Goal: Navigation & Orientation: Find specific page/section

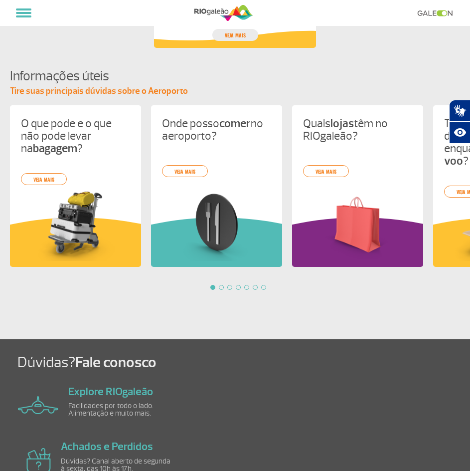
scroll to position [898, 0]
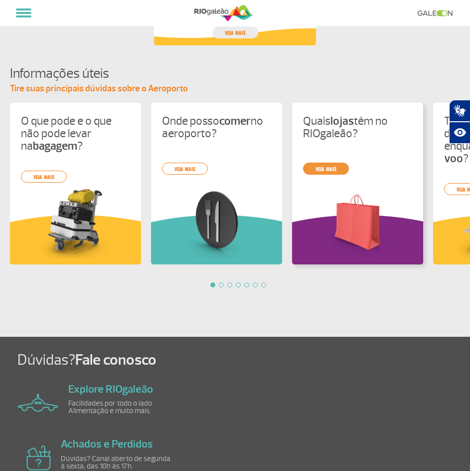
click at [325, 168] on div "O que pode e o que não pode levar na bagagem ? veja mais Onde posso comer no ae…" at bounding box center [235, 195] width 470 height 184
click at [335, 172] on div "O que pode e o que não pode levar na bagagem ? veja mais Onde posso comer no ae…" at bounding box center [235, 195] width 470 height 184
click at [347, 199] on img at bounding box center [357, 221] width 109 height 71
click at [351, 132] on p "Quais lojas têm no RIOgaleão?" at bounding box center [357, 127] width 109 height 25
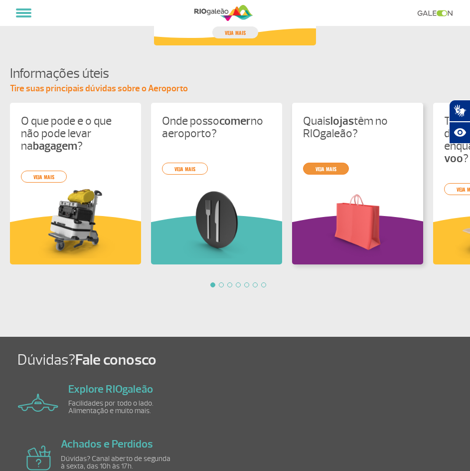
click at [345, 168] on link "veja mais" at bounding box center [326, 169] width 46 height 12
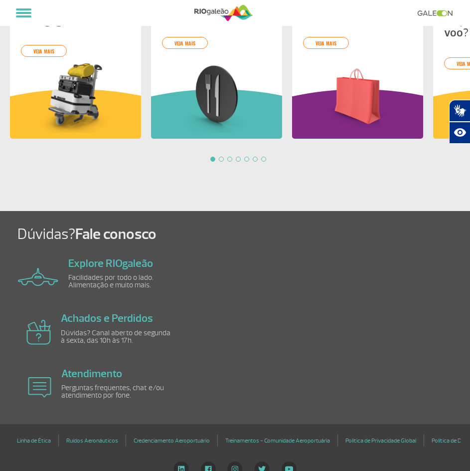
scroll to position [1035, 0]
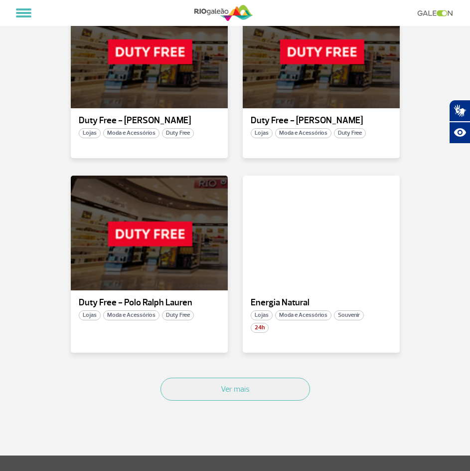
scroll to position [1047, 0]
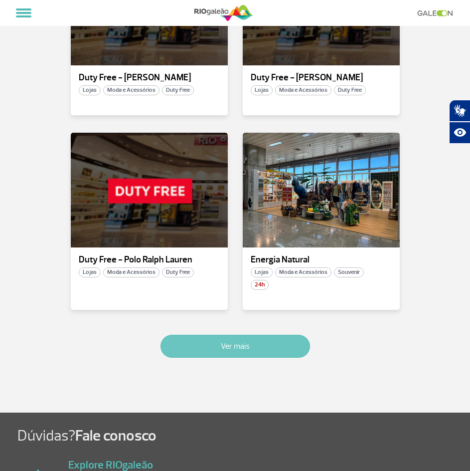
click at [278, 348] on button "Ver mais" at bounding box center [236, 346] width 150 height 23
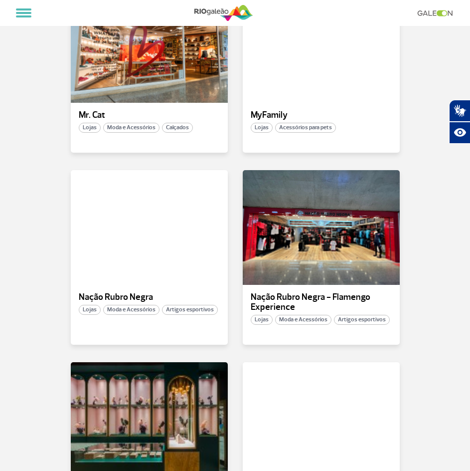
scroll to position [1999, 0]
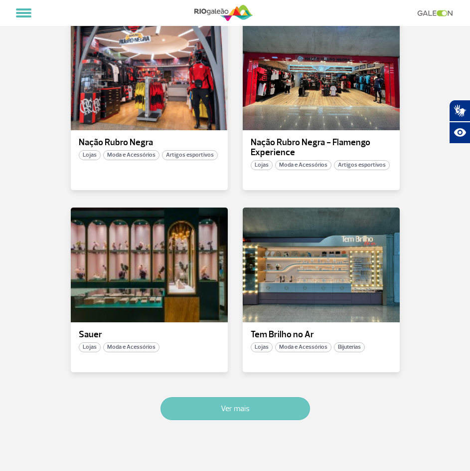
click at [262, 397] on button "Ver mais" at bounding box center [236, 408] width 150 height 23
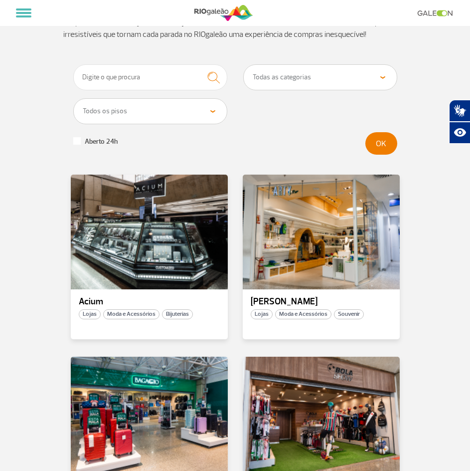
scroll to position [0, 0]
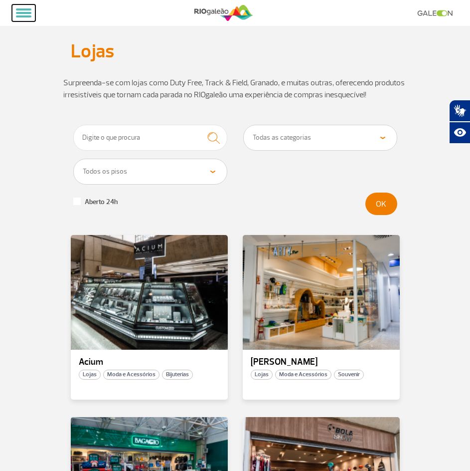
click at [22, 10] on button at bounding box center [23, 12] width 23 height 17
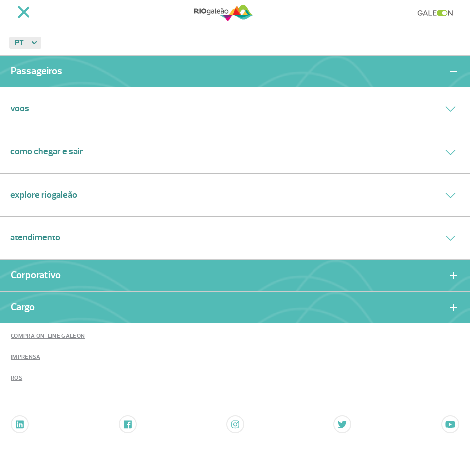
click at [126, 109] on div "Voos" at bounding box center [235, 108] width 470 height 43
click at [451, 110] on icon at bounding box center [450, 108] width 10 height 5
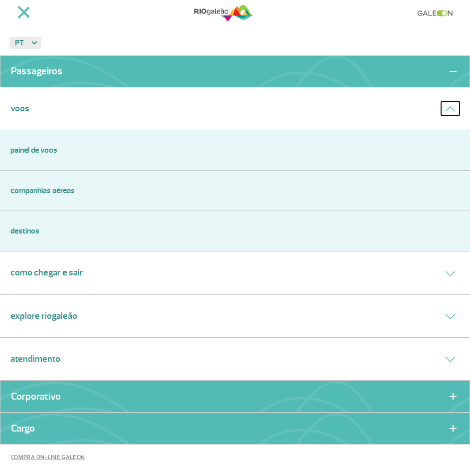
click at [451, 110] on button at bounding box center [450, 108] width 18 height 14
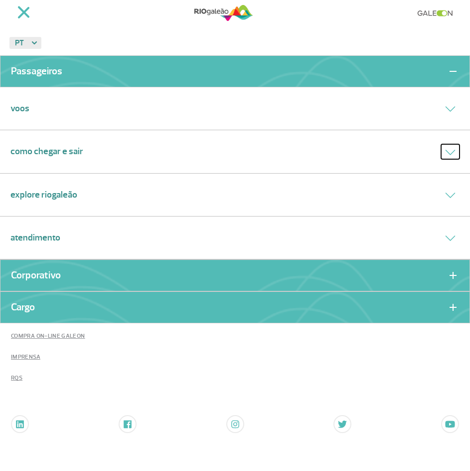
click at [454, 157] on button at bounding box center [450, 151] width 18 height 14
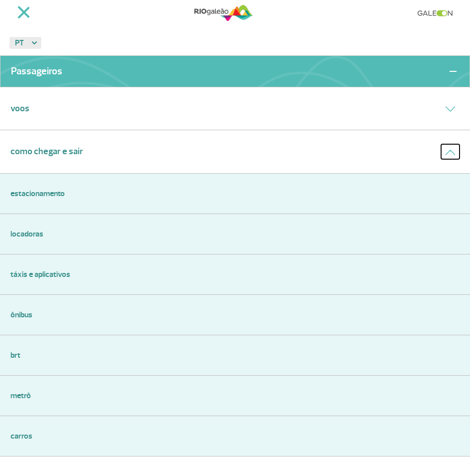
click at [445, 150] on icon at bounding box center [450, 152] width 10 height 5
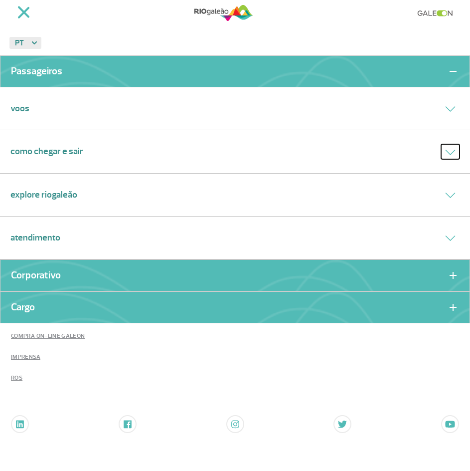
scroll to position [50, 0]
click at [448, 192] on icon at bounding box center [450, 194] width 10 height 5
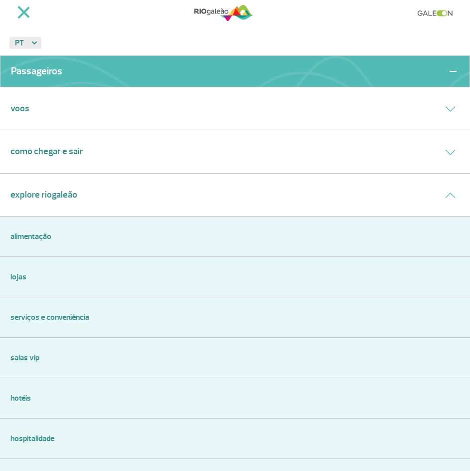
click at [36, 232] on link "Alimentação" at bounding box center [234, 236] width 449 height 12
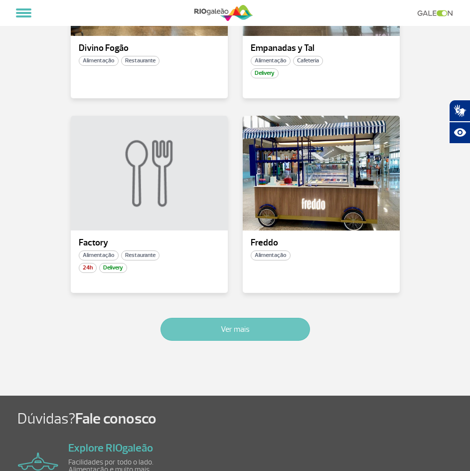
click at [250, 339] on button "Ver mais" at bounding box center [236, 329] width 150 height 23
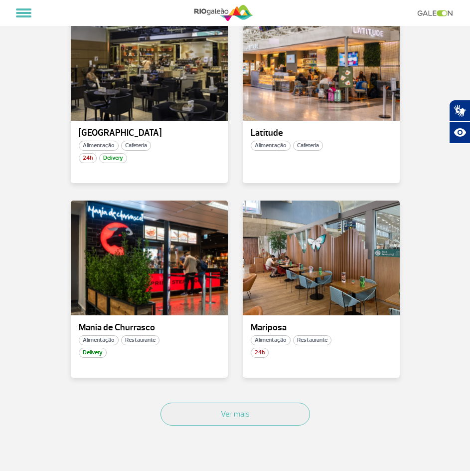
scroll to position [2264, 0]
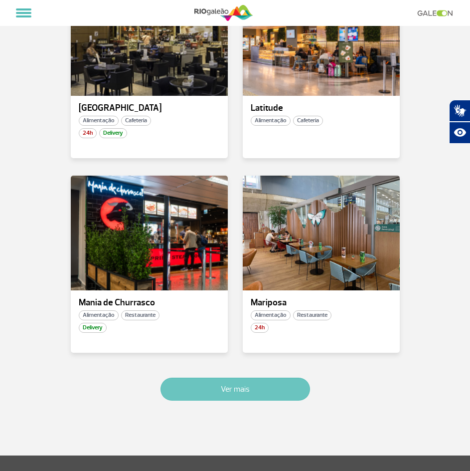
click at [260, 391] on button "Ver mais" at bounding box center [236, 388] width 150 height 23
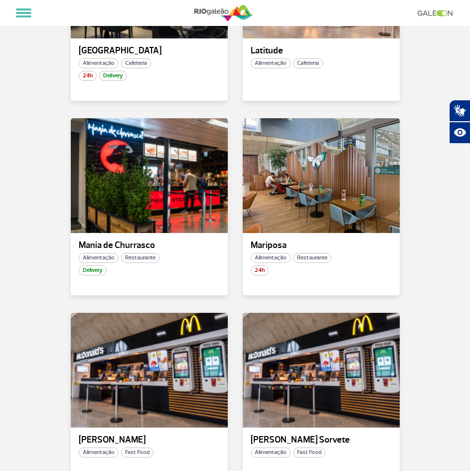
scroll to position [2620, 0]
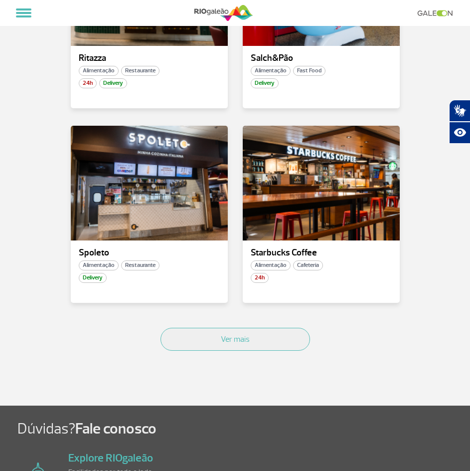
click at [233, 354] on div "Ver mais" at bounding box center [235, 350] width 344 height 60
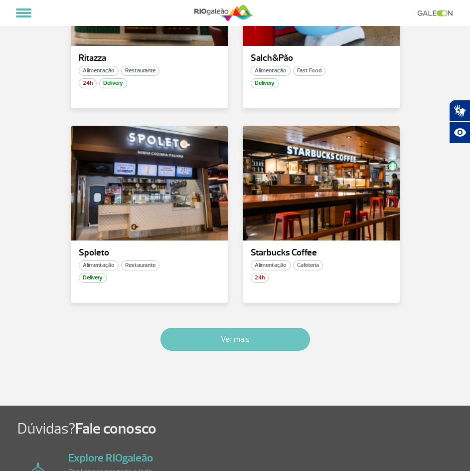
click at [230, 342] on button "Ver mais" at bounding box center [236, 339] width 150 height 23
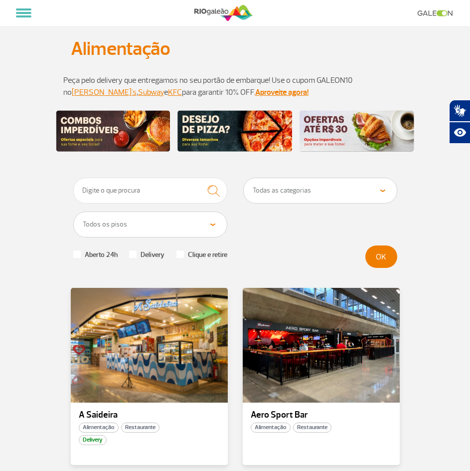
scroll to position [0, 0]
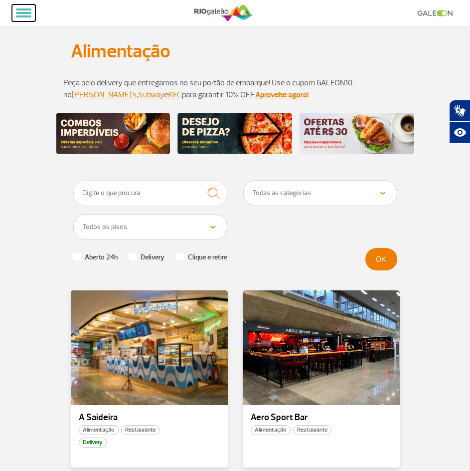
click at [23, 14] on button at bounding box center [23, 12] width 23 height 17
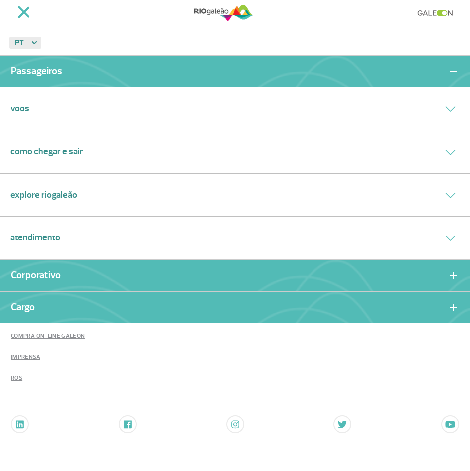
click at [61, 201] on link "Explore RIOgaleão" at bounding box center [43, 194] width 67 height 13
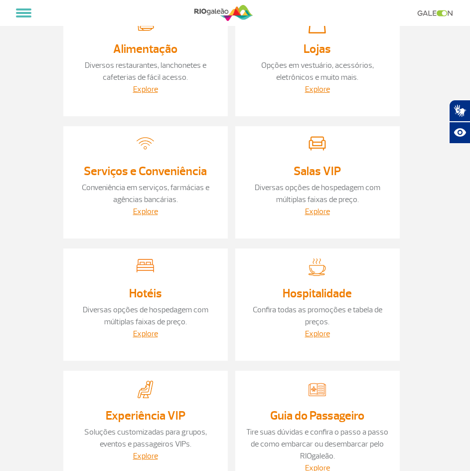
scroll to position [100, 0]
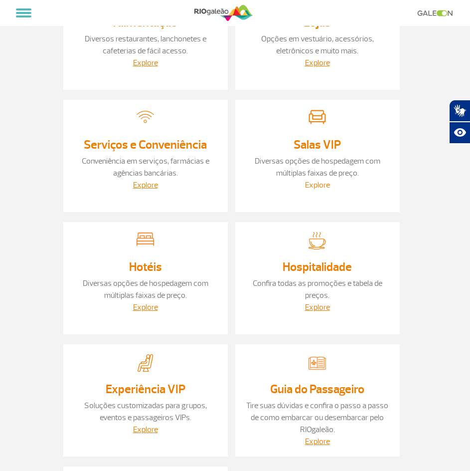
click at [326, 185] on link "Explore" at bounding box center [317, 185] width 25 height 10
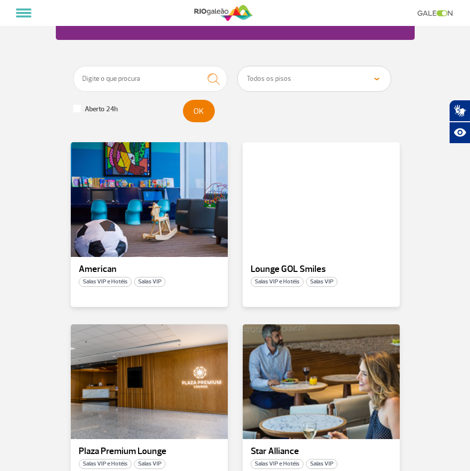
scroll to position [100, 0]
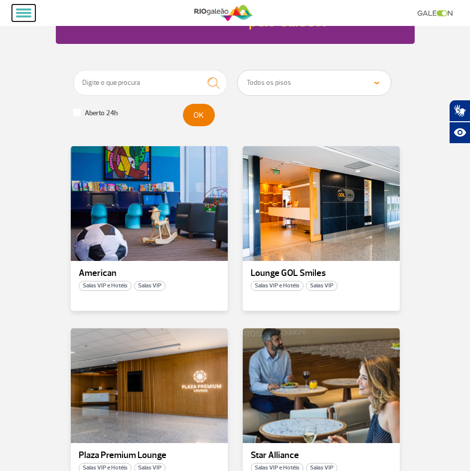
click at [17, 12] on span at bounding box center [23, 13] width 15 height 2
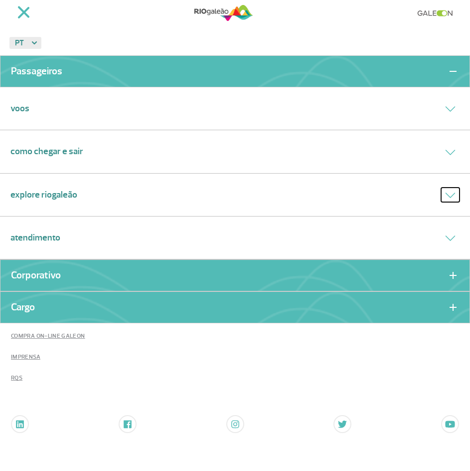
click at [452, 196] on icon at bounding box center [450, 195] width 9 height 4
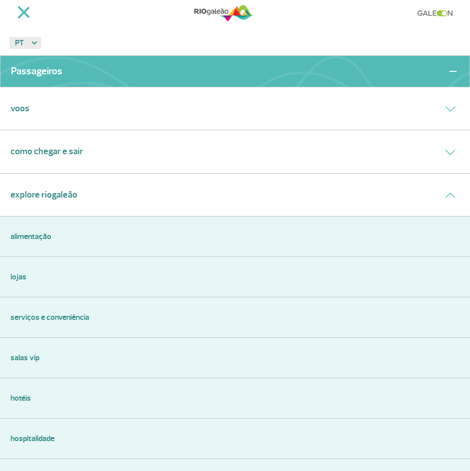
click at [71, 320] on link "Serviços e Conveniência" at bounding box center [234, 317] width 449 height 12
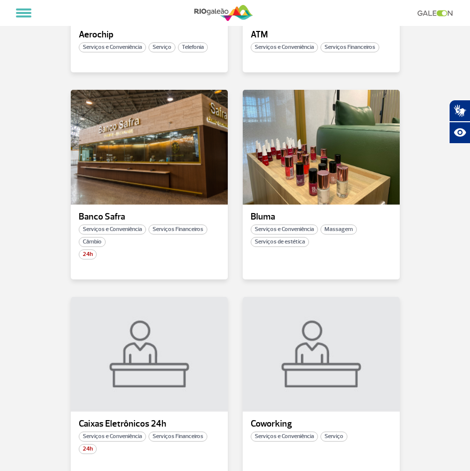
scroll to position [499, 0]
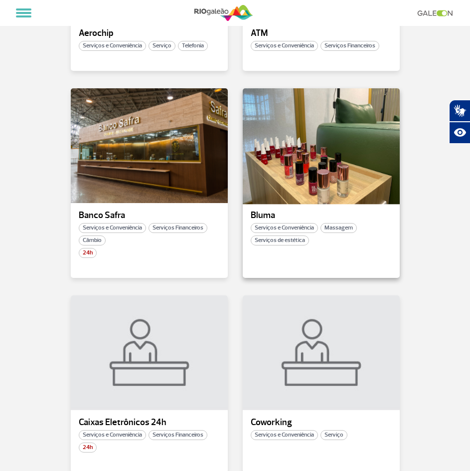
click at [345, 184] on div at bounding box center [321, 145] width 160 height 117
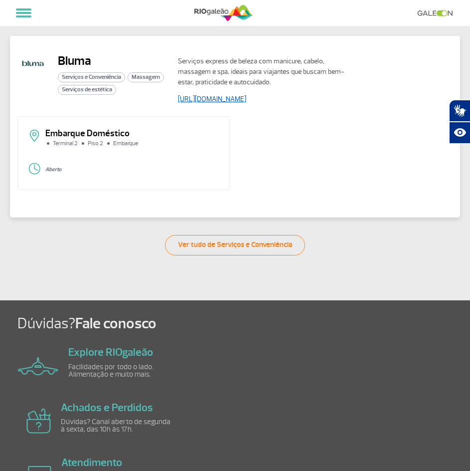
click at [230, 98] on link "[URL][DOMAIN_NAME]" at bounding box center [212, 99] width 68 height 8
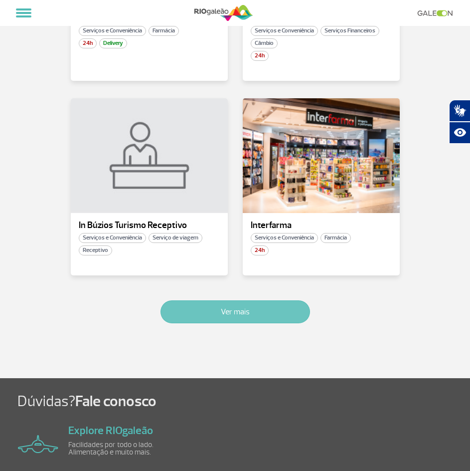
click at [220, 314] on button "Ver mais" at bounding box center [236, 311] width 150 height 23
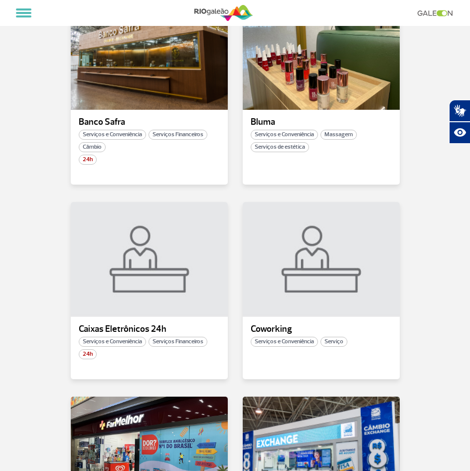
scroll to position [386, 0]
